Goal: Task Accomplishment & Management: Complete application form

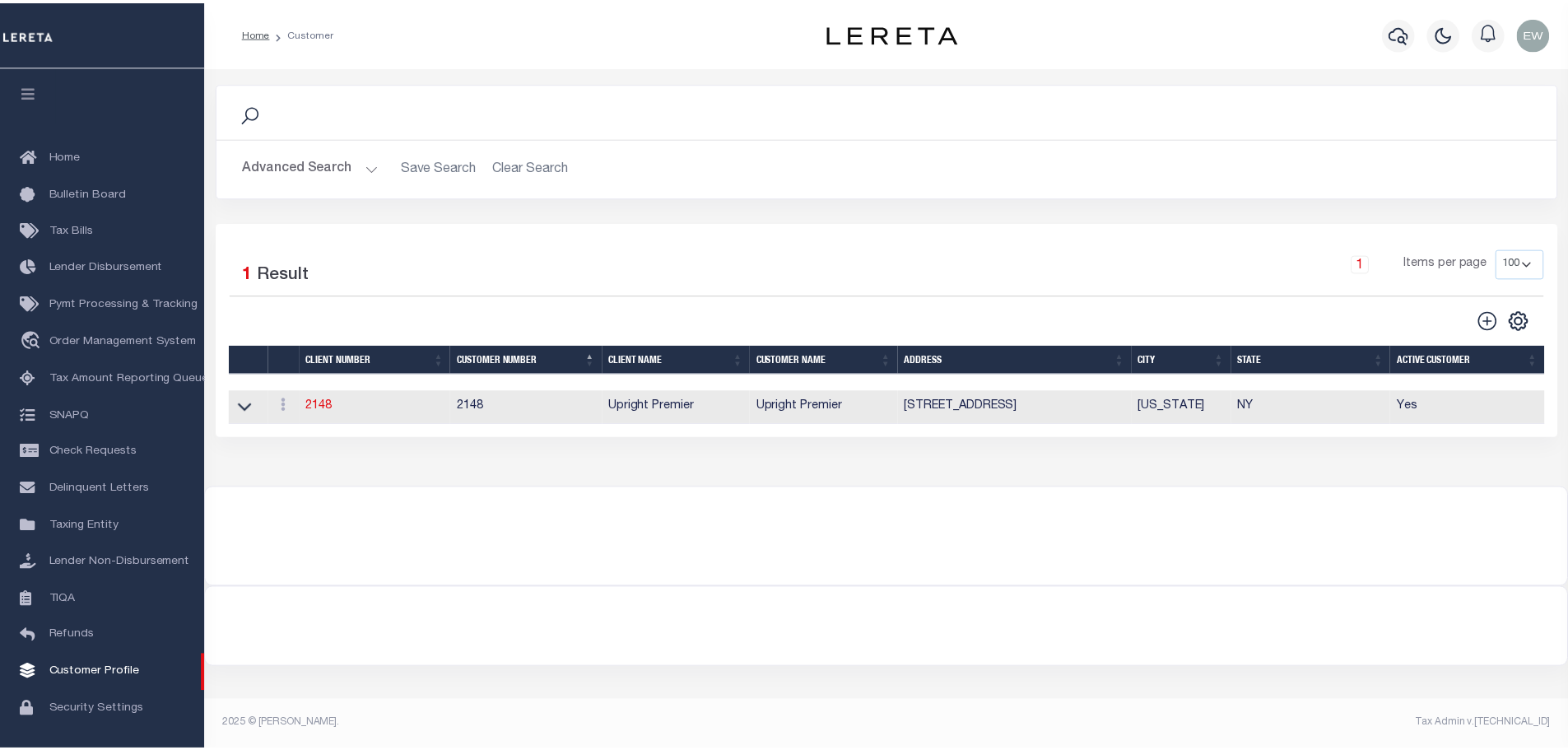
scroll to position [52, 0]
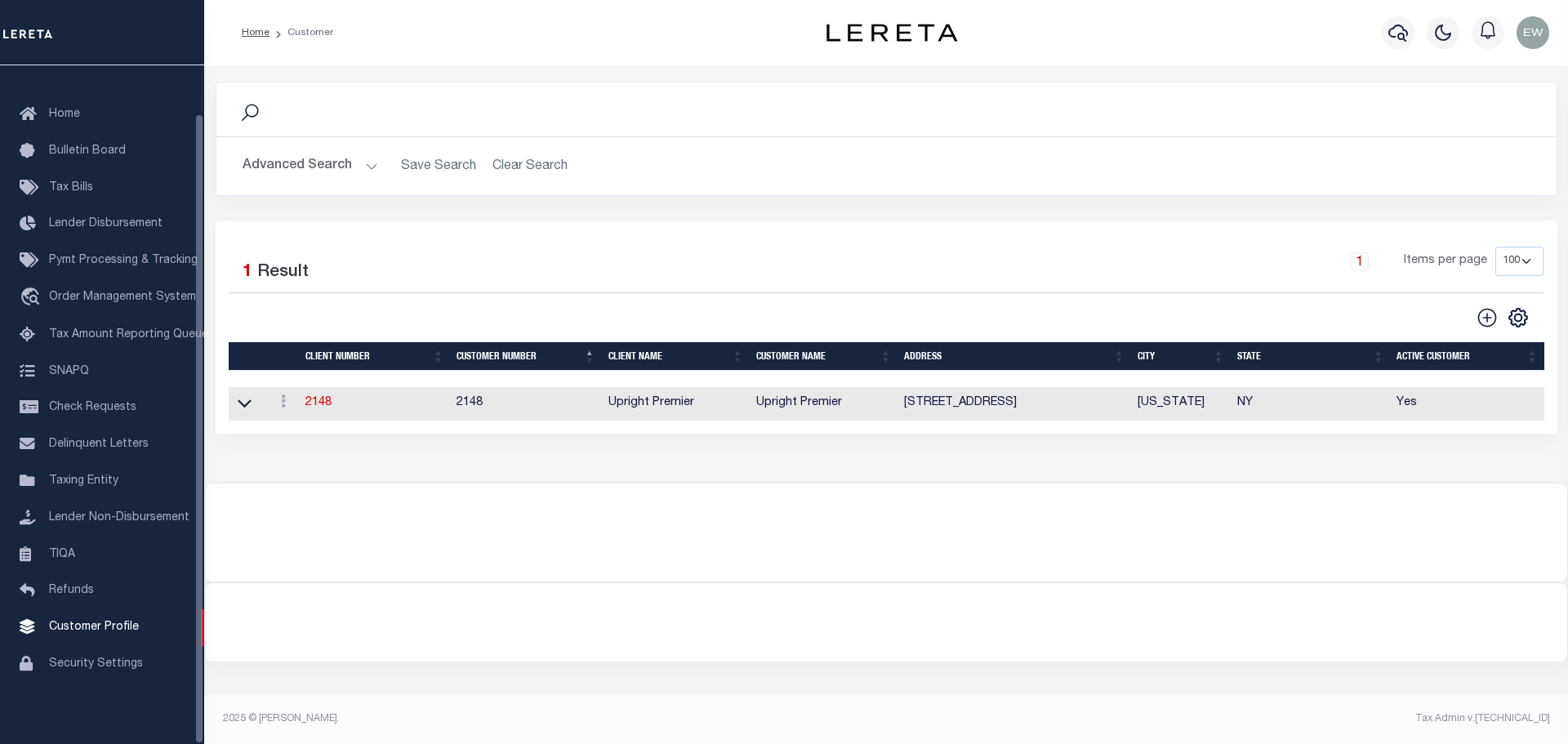
click at [281, 154] on button "Advanced Search" at bounding box center [310, 165] width 135 height 32
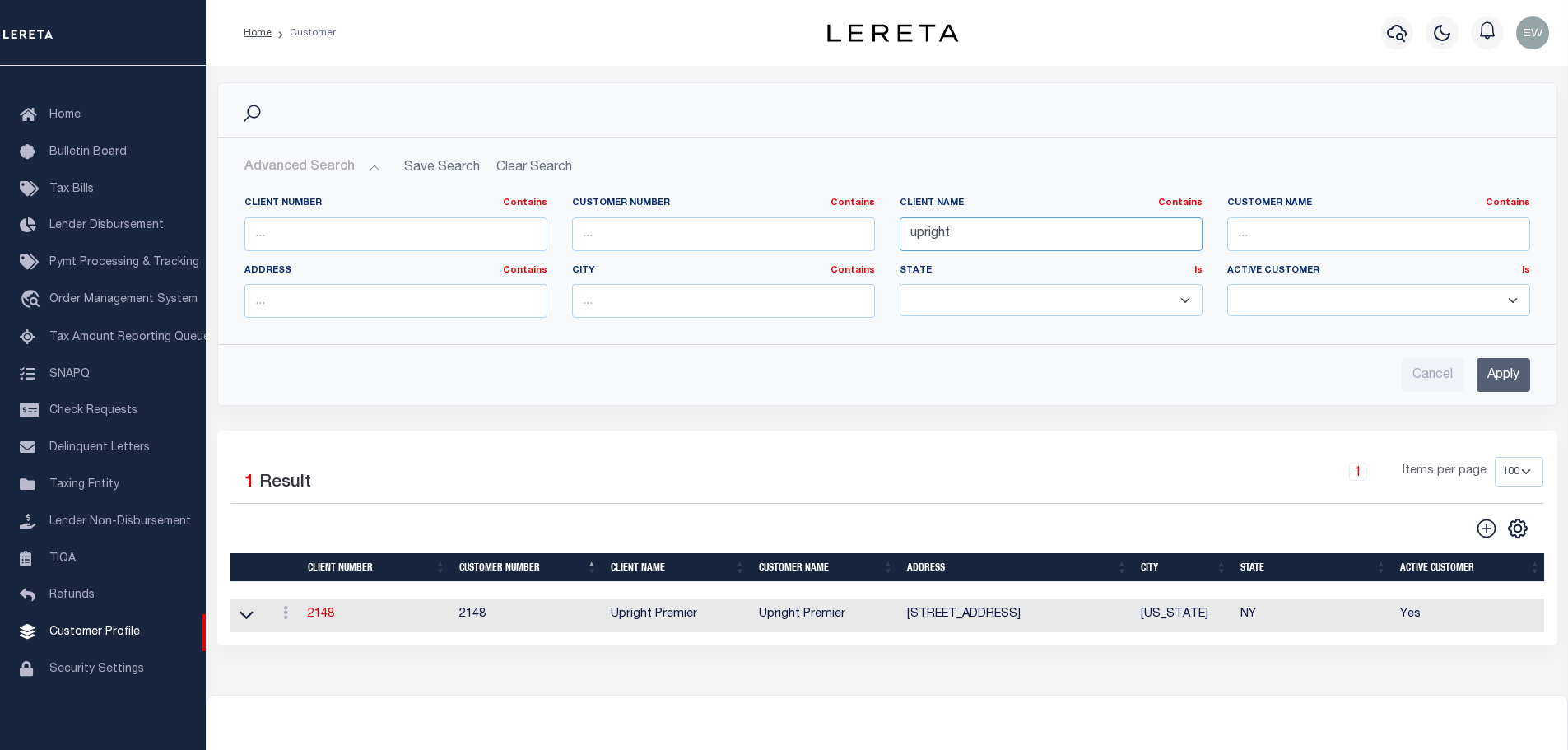
click at [942, 242] on input "upright" at bounding box center [1050, 234] width 303 height 34
type input "ameris"
click at [1528, 378] on input "Apply" at bounding box center [1504, 375] width 53 height 34
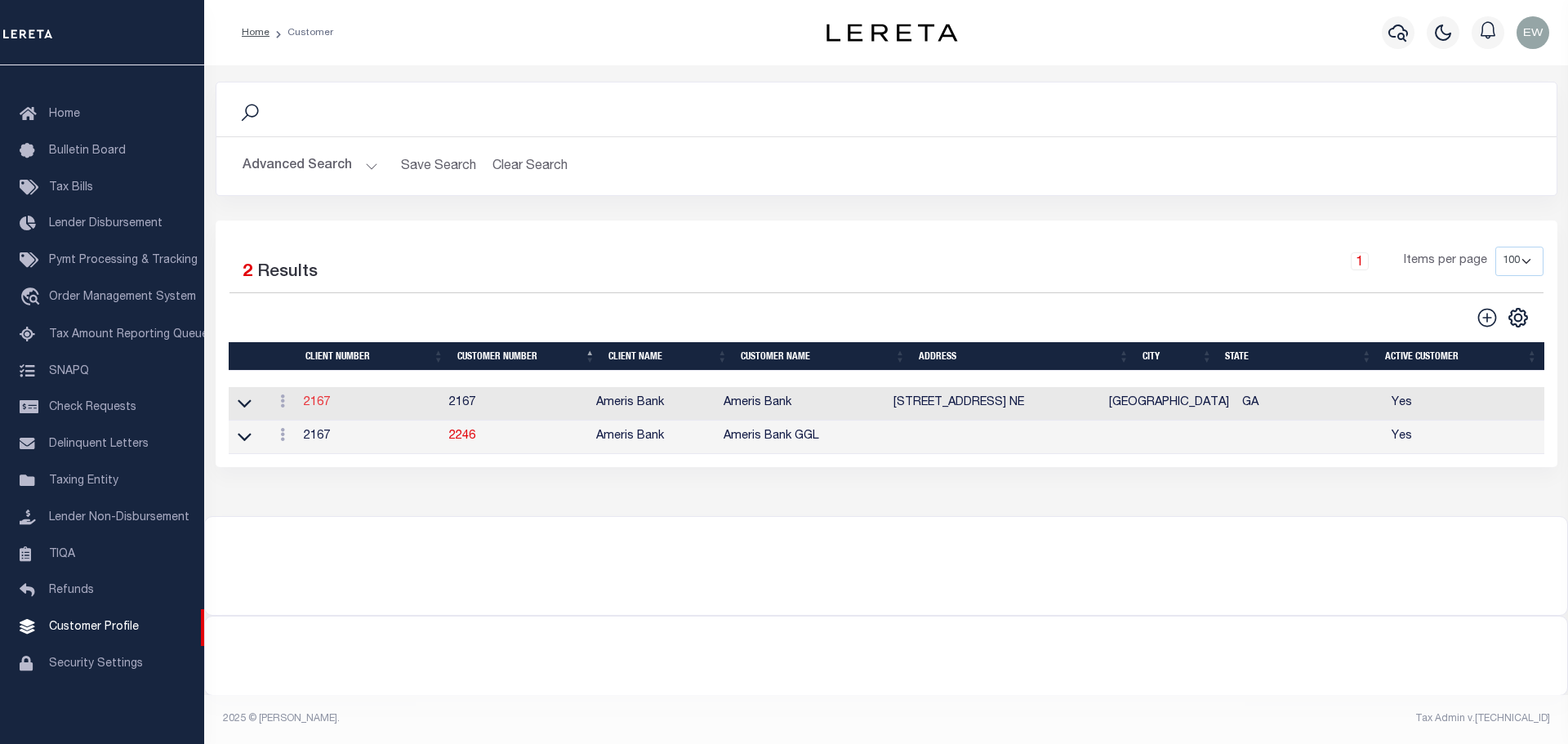
click at [312, 404] on link "2167" at bounding box center [316, 402] width 27 height 12
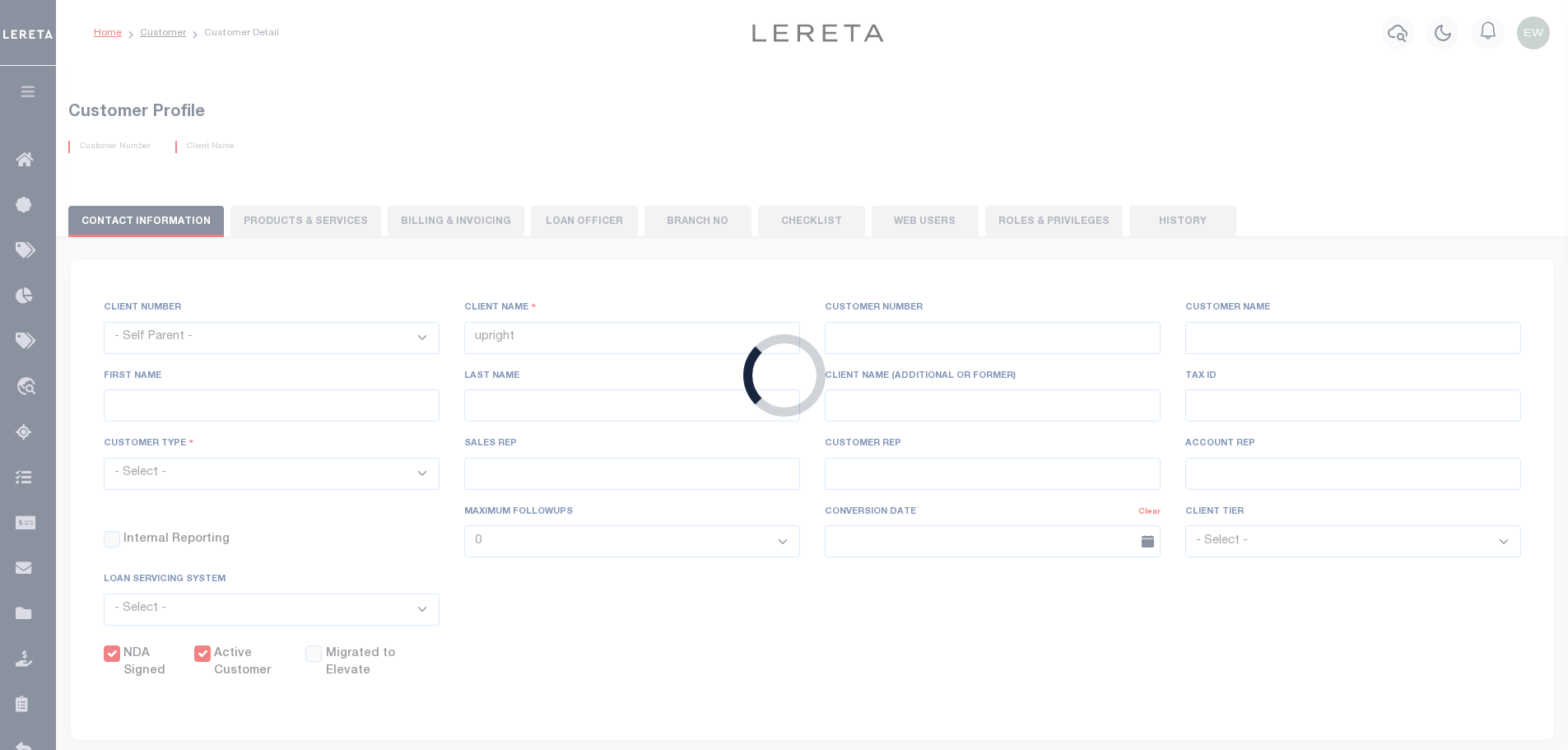
select select
type input "Ameris Bank"
type input "2167"
type input "Ameris Bank"
type input "[PERSON_NAME]"
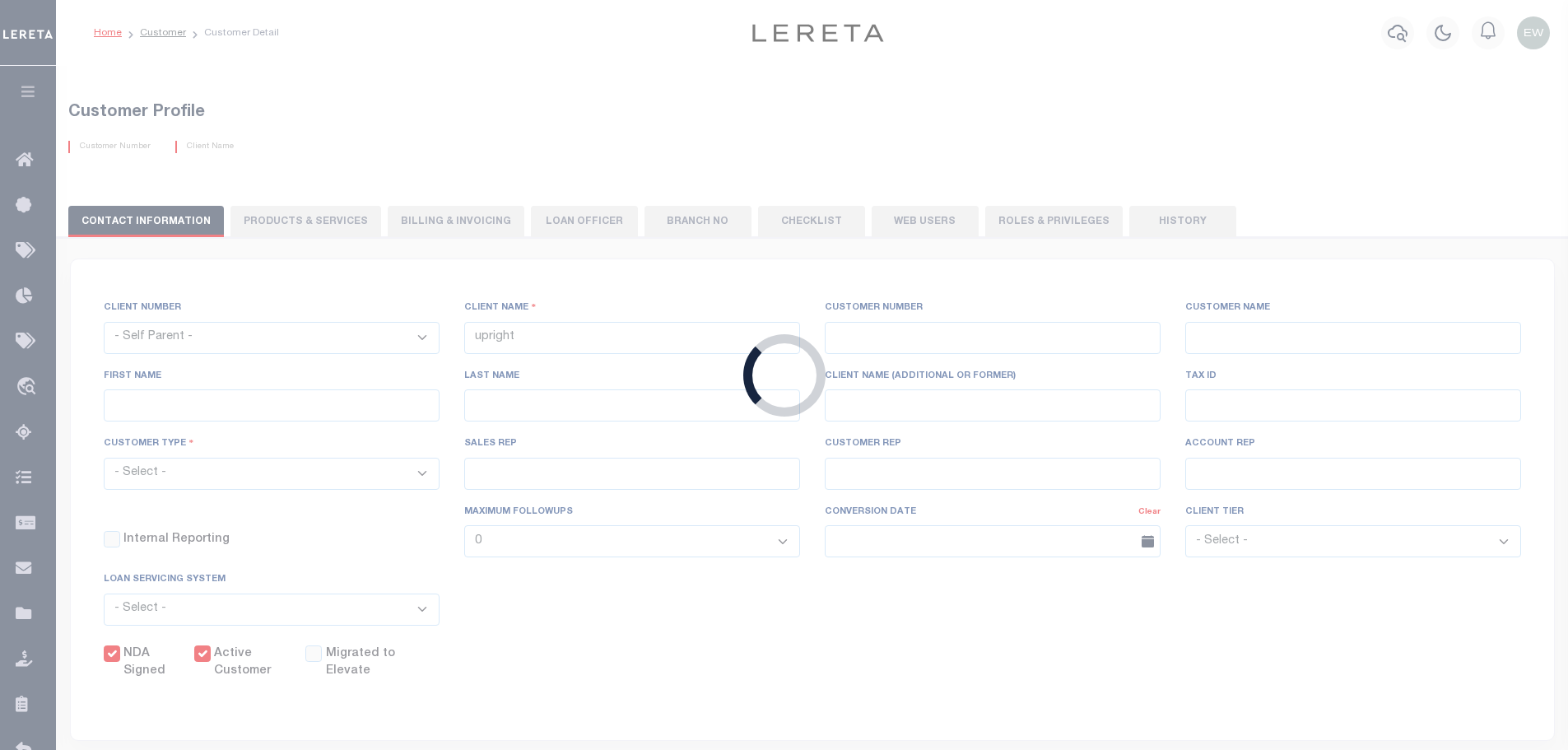
type input "Pace"
select select "Mixed Portfolio"
type input "[PERSON_NAME]"
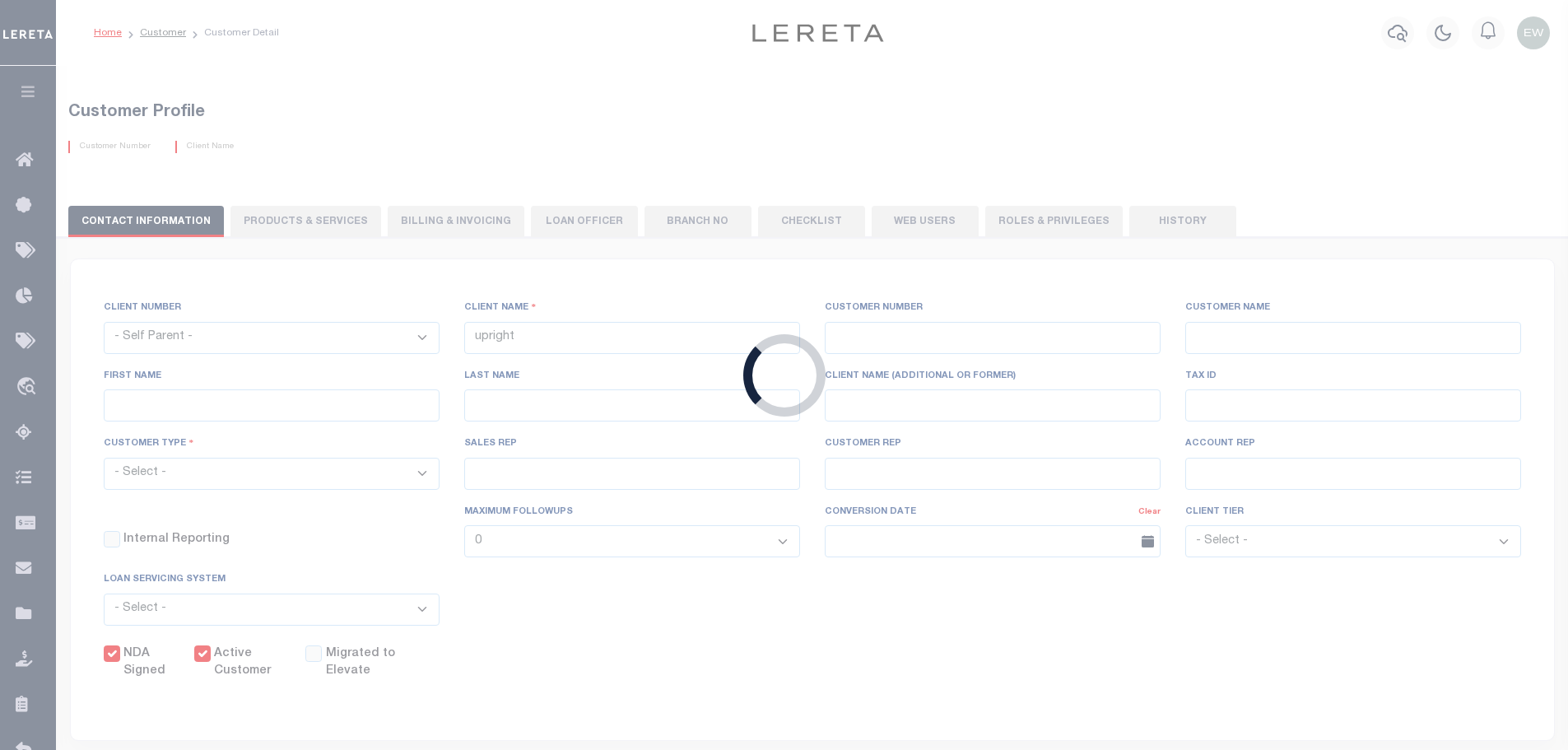
checkbox input "true"
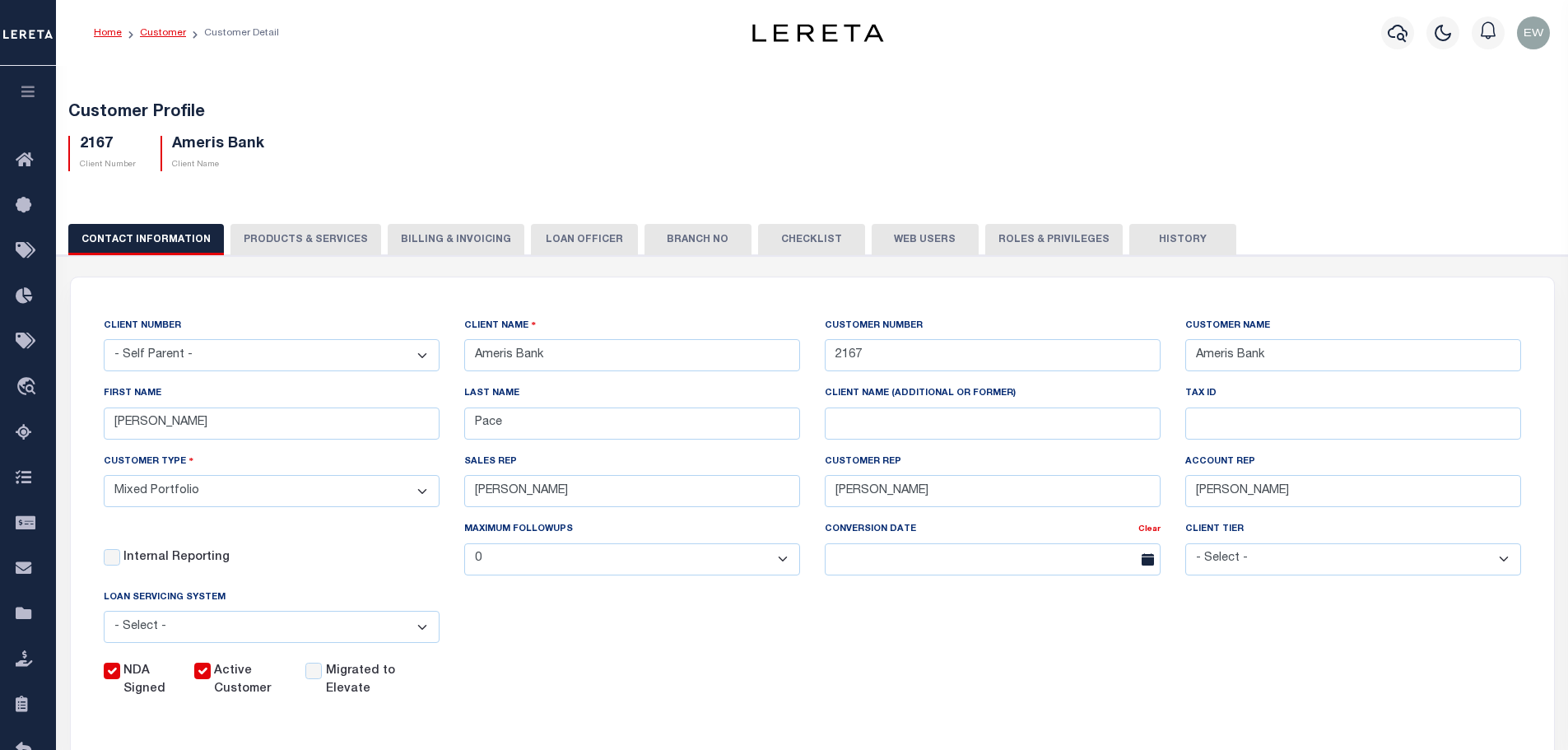
click at [146, 33] on link "Customer" at bounding box center [163, 32] width 46 height 10
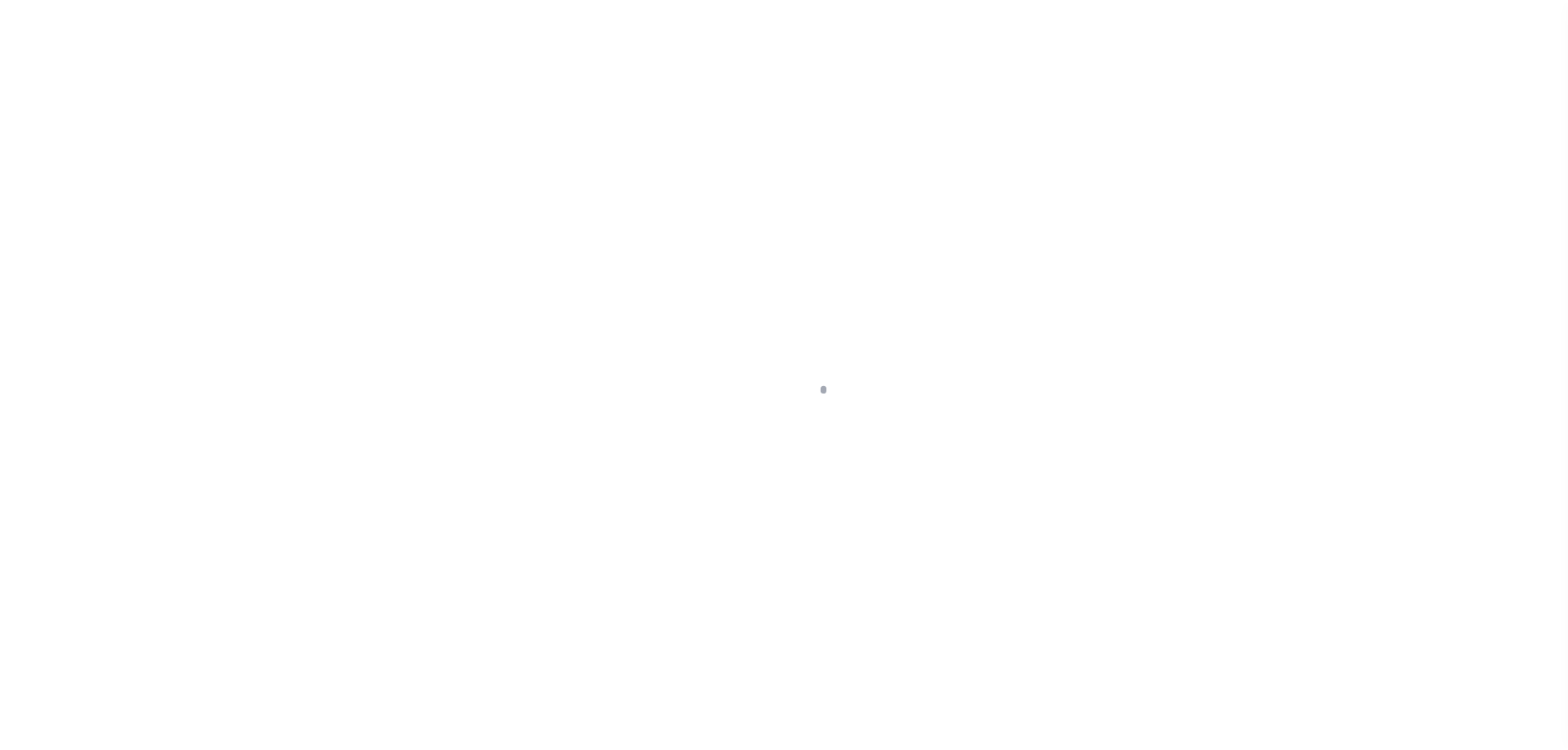
scroll to position [52, 0]
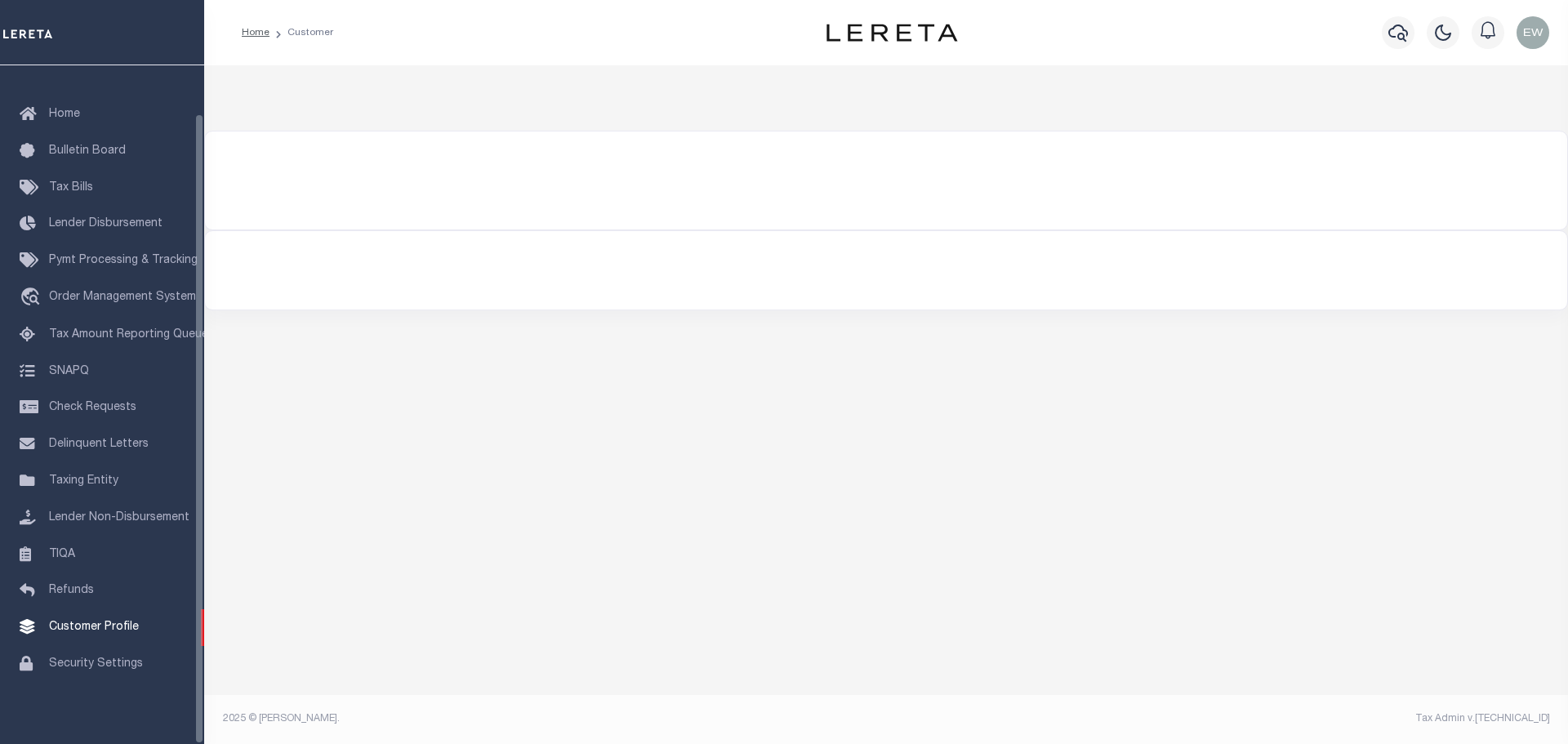
type input "ameris"
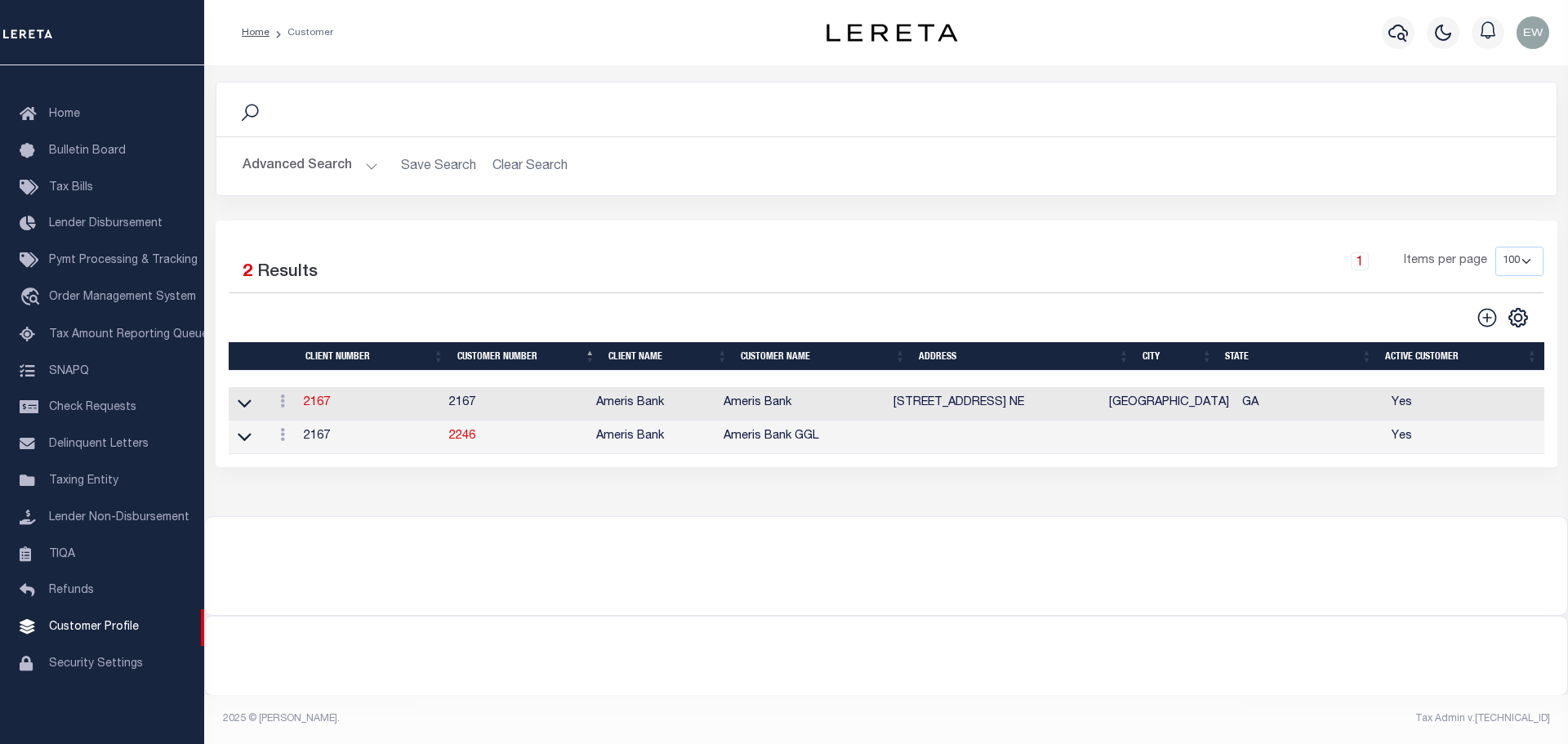
click at [316, 440] on td "2167" at bounding box center [369, 437] width 145 height 34
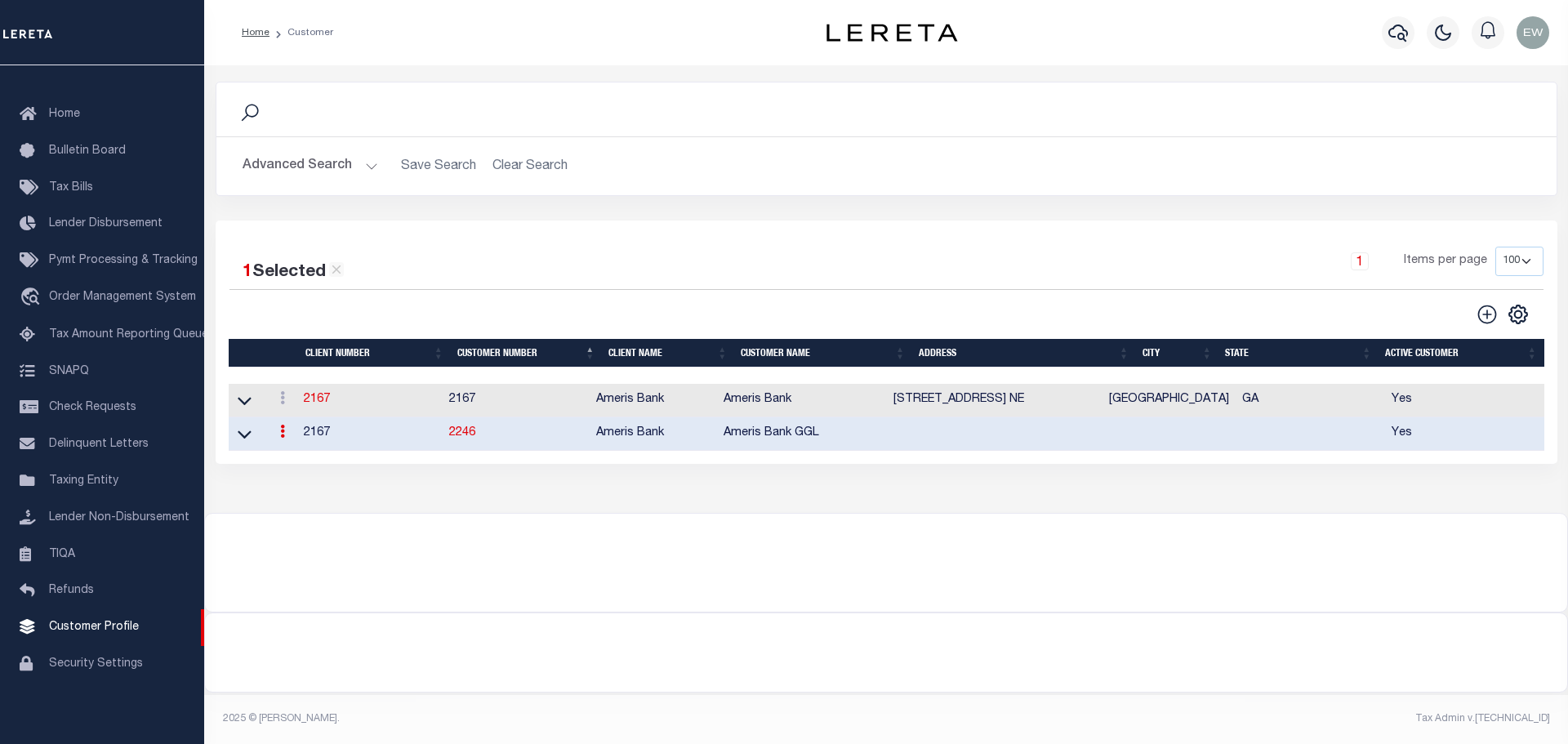
click at [467, 444] on td "2246" at bounding box center [516, 434] width 147 height 34
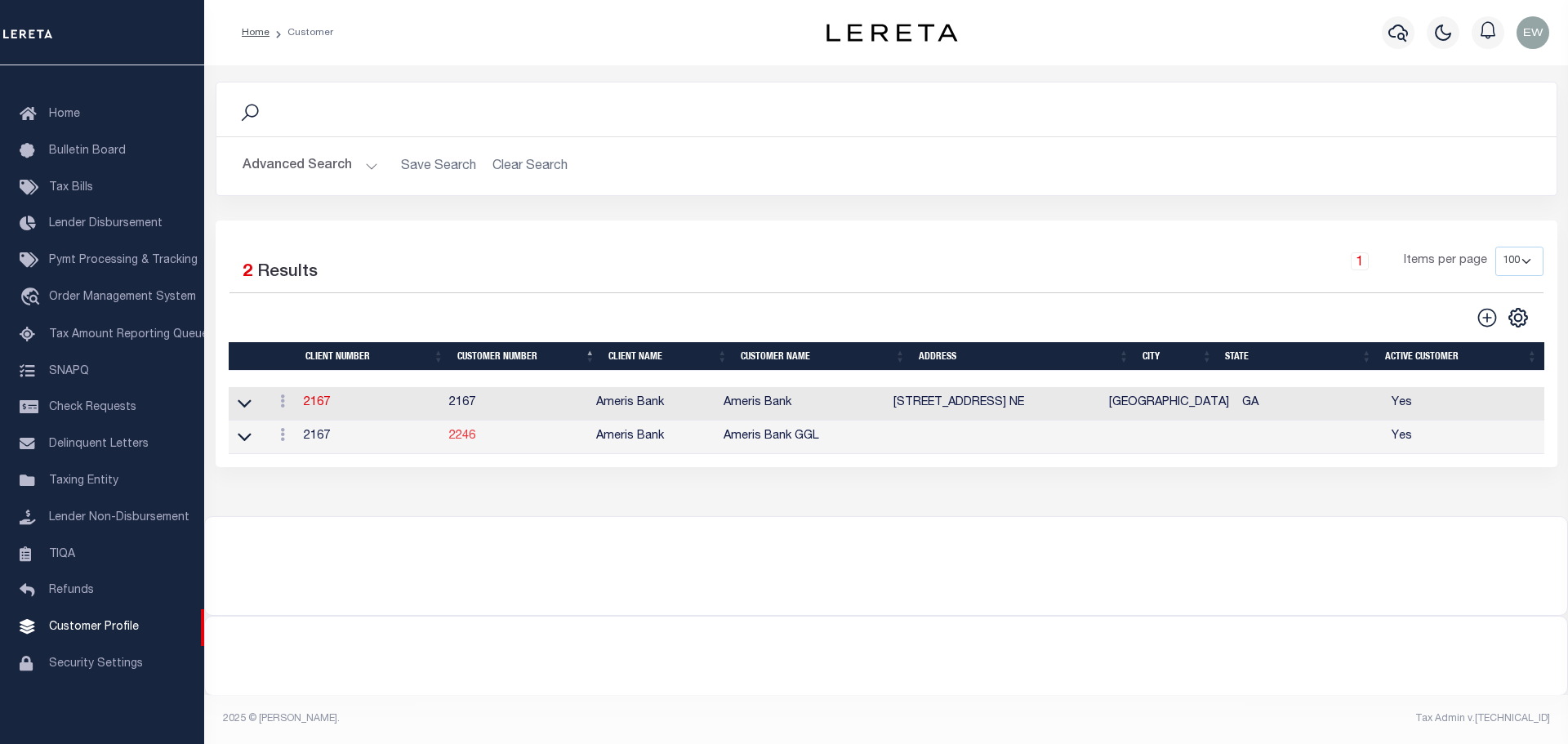
click at [467, 440] on link "2246" at bounding box center [462, 436] width 27 height 12
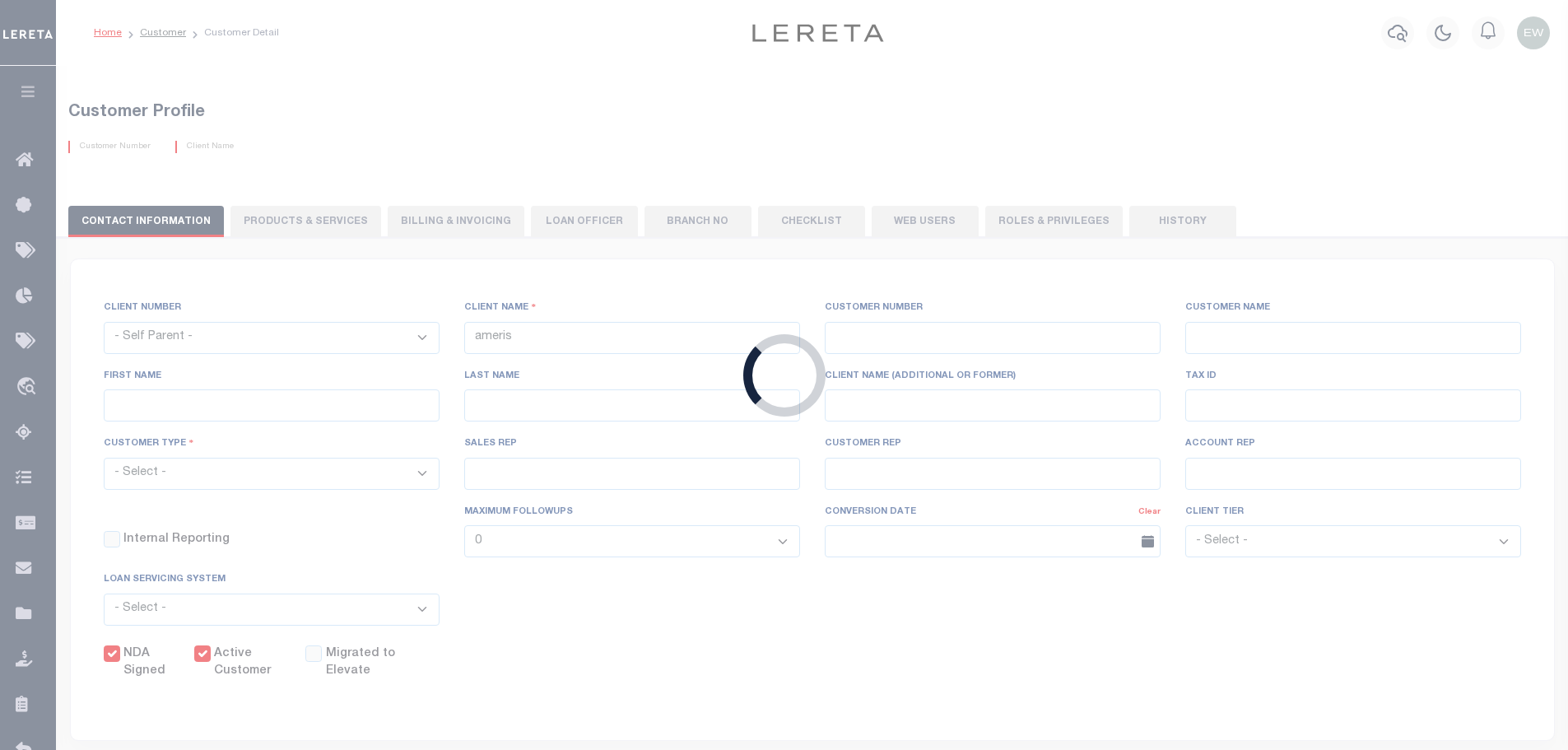
select select "2167"
type input "Ameris Bank"
type input "2246"
type input "Ameris Bank GGL"
type input "Kirk"
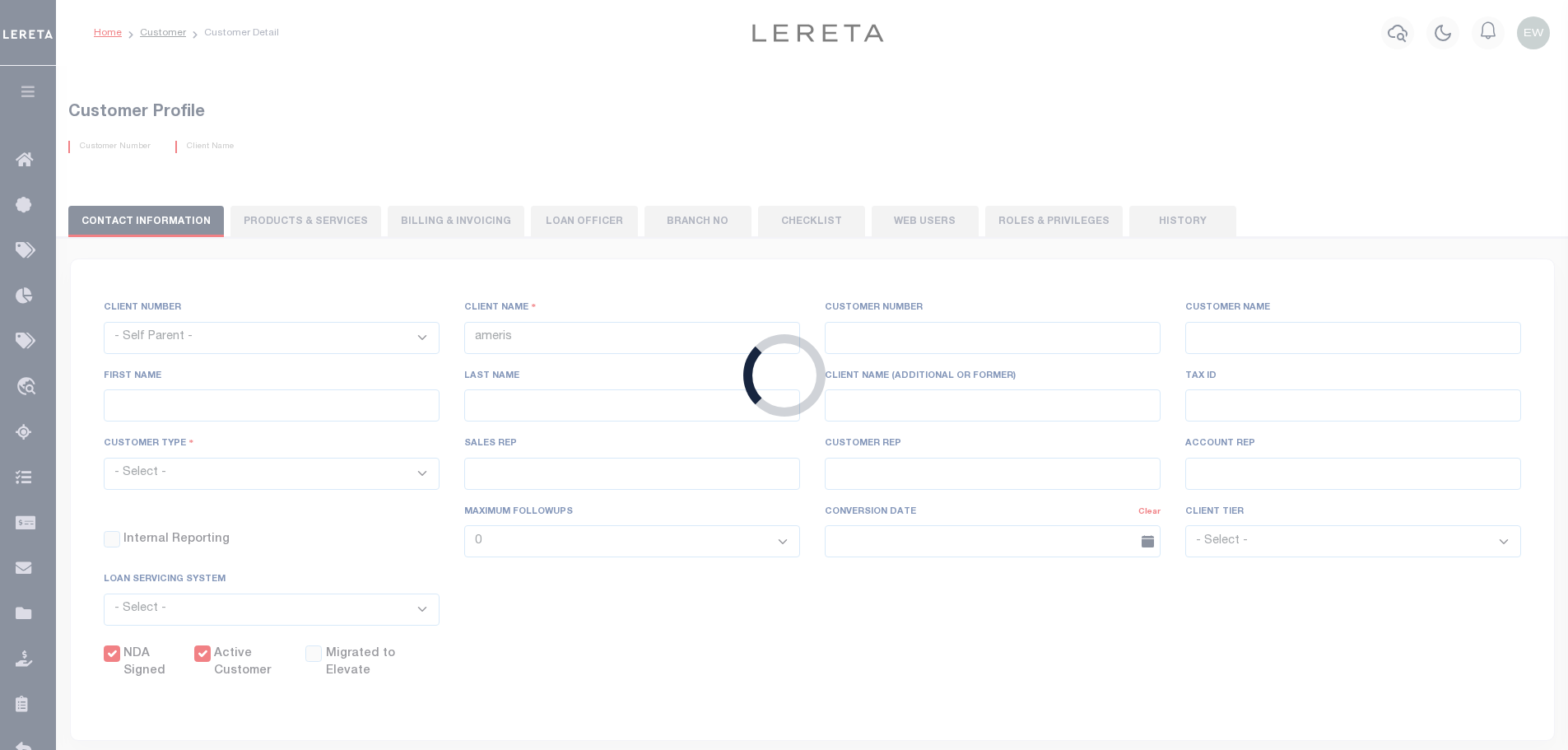
type input "Robinson"
select select "Commercial"
type input "[PERSON_NAME]"
checkbox input "true"
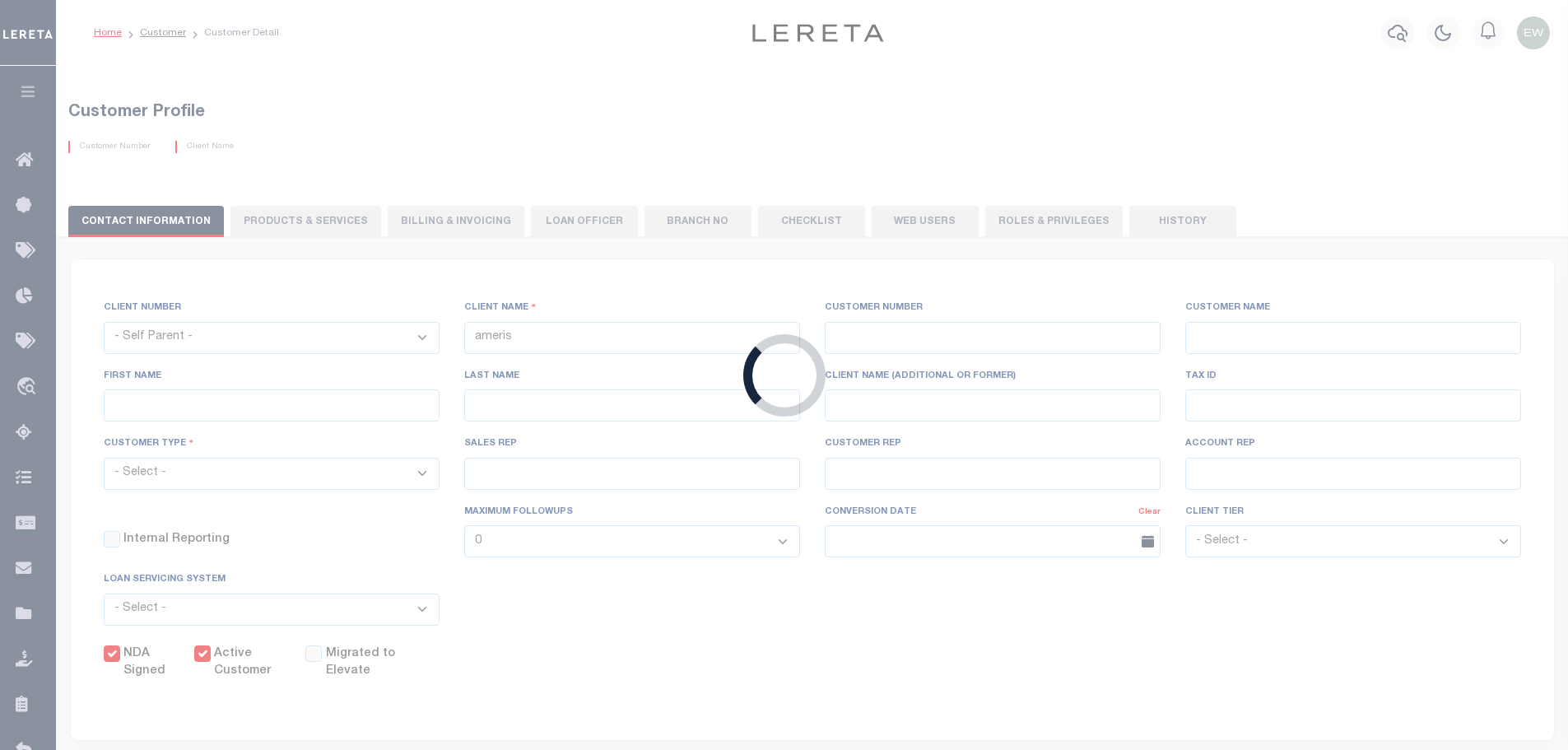
checkbox input "true"
